Goal: Navigation & Orientation: Find specific page/section

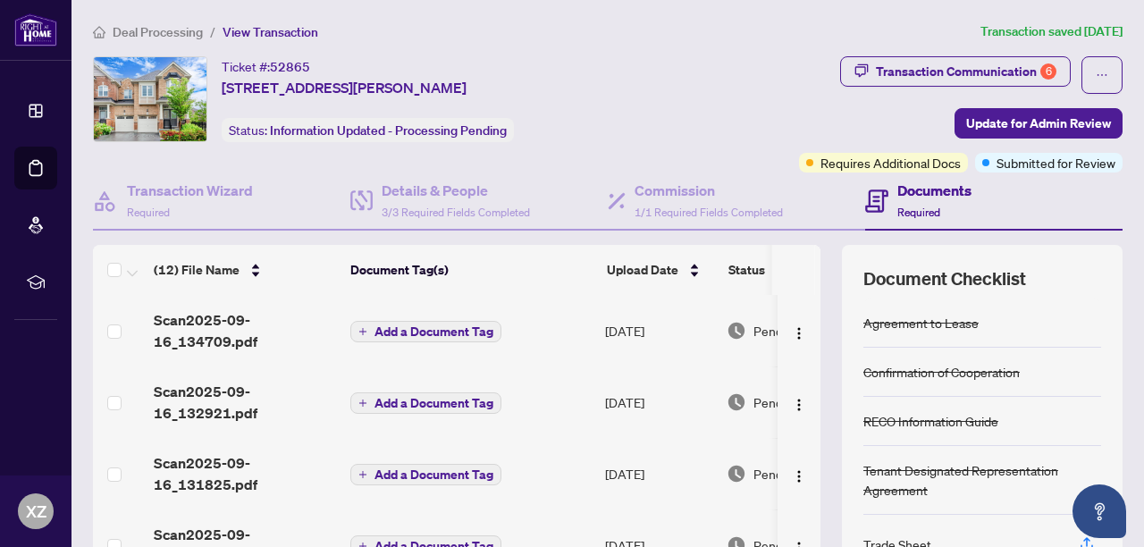
drag, startPoint x: 0, startPoint y: 0, endPoint x: 735, endPoint y: 112, distance: 743.4
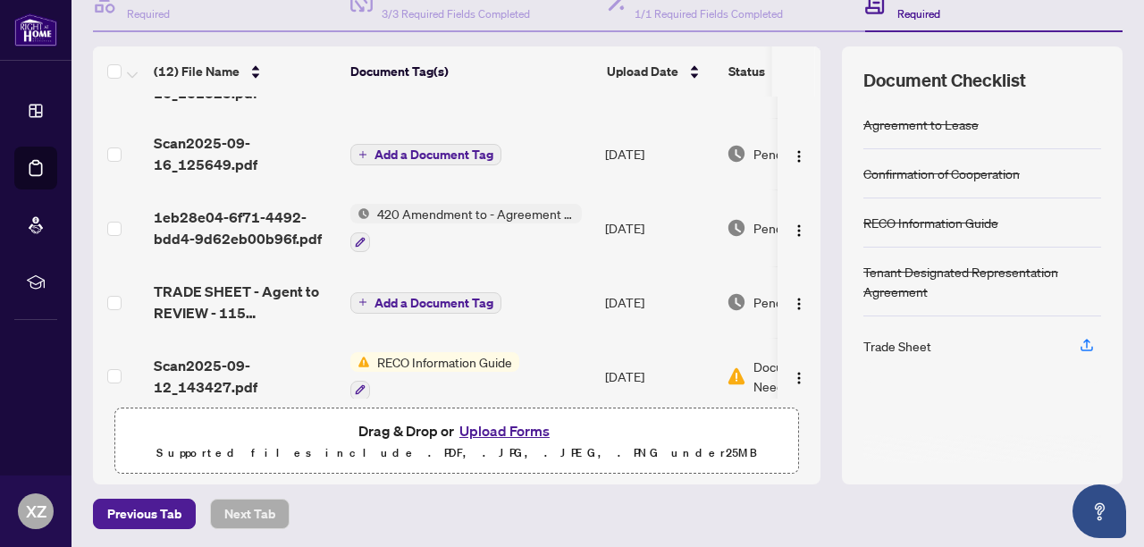
scroll to position [150, 0]
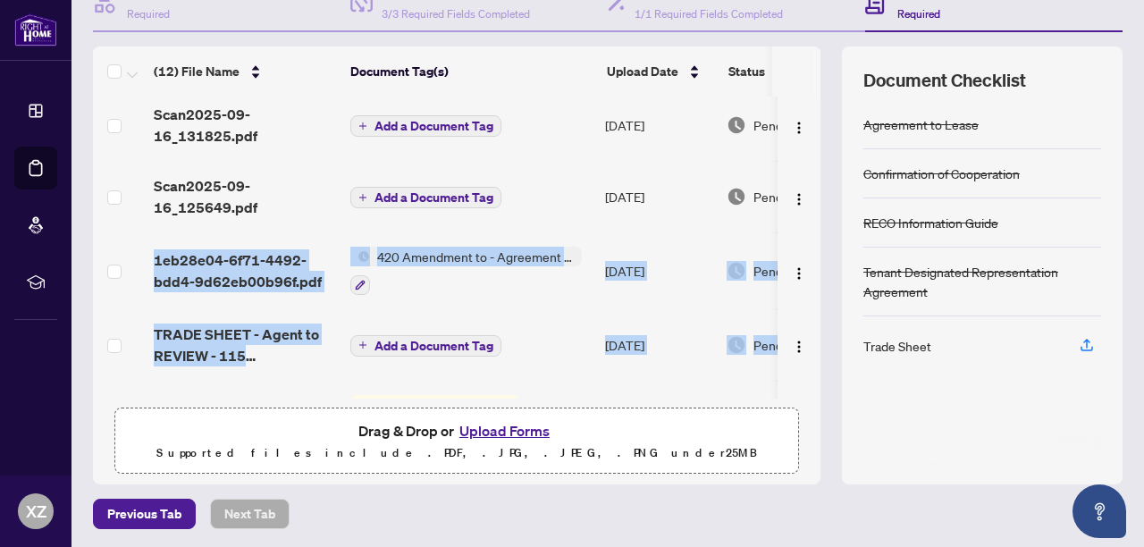
drag, startPoint x: 806, startPoint y: 199, endPoint x: 783, endPoint y: 241, distance: 46.8
click at [778, 271] on div "(12) File Name Document Tag(s) Upload Date Status Scan2025-09-16_134709.pdf Add…" at bounding box center [608, 265] width 1030 height 438
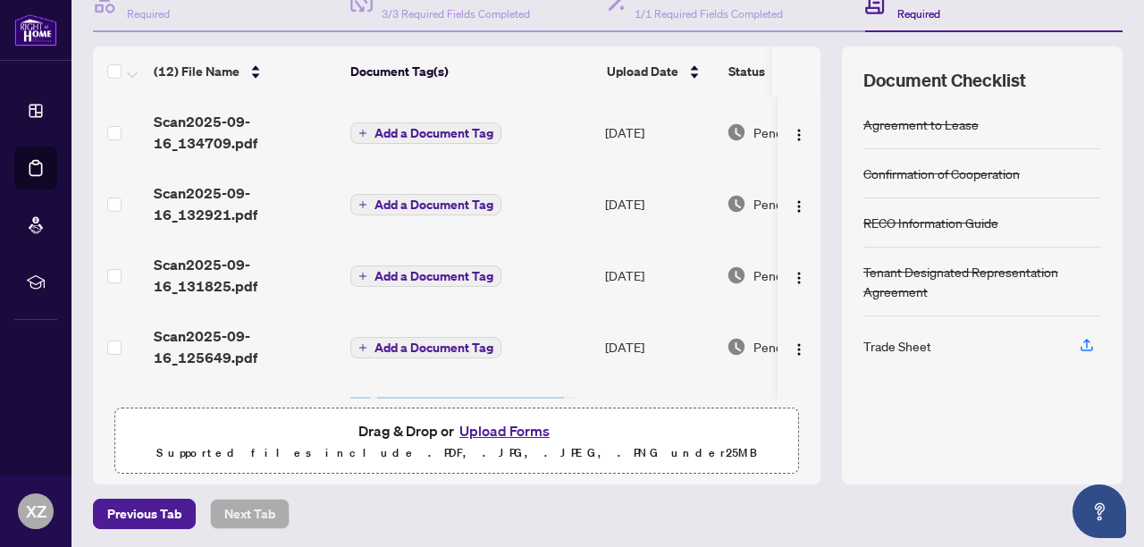
scroll to position [0, 0]
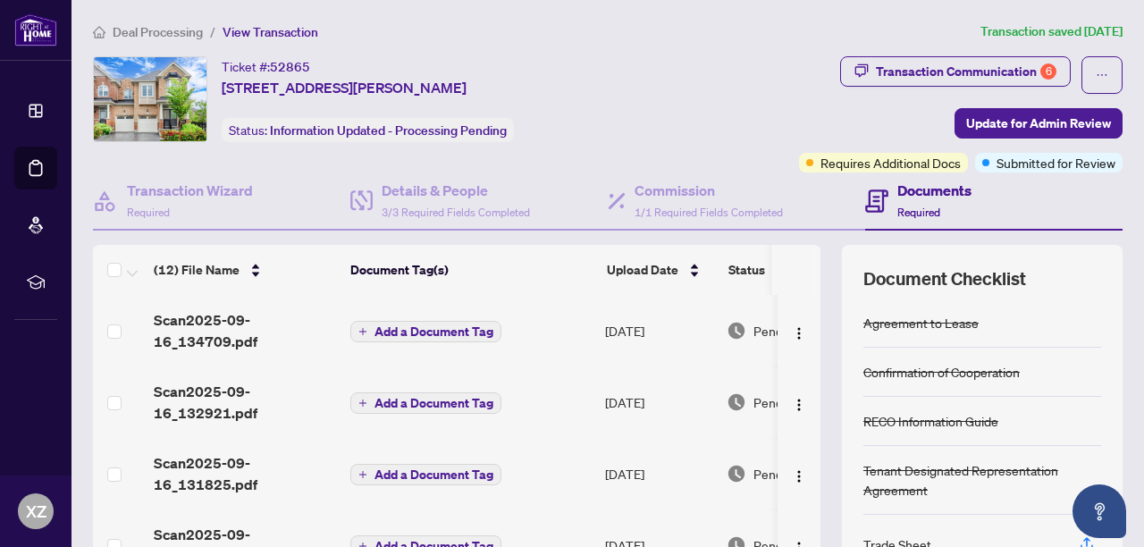
click at [899, 194] on h4 "Documents" at bounding box center [935, 190] width 74 height 21
